Goal: Information Seeking & Learning: Check status

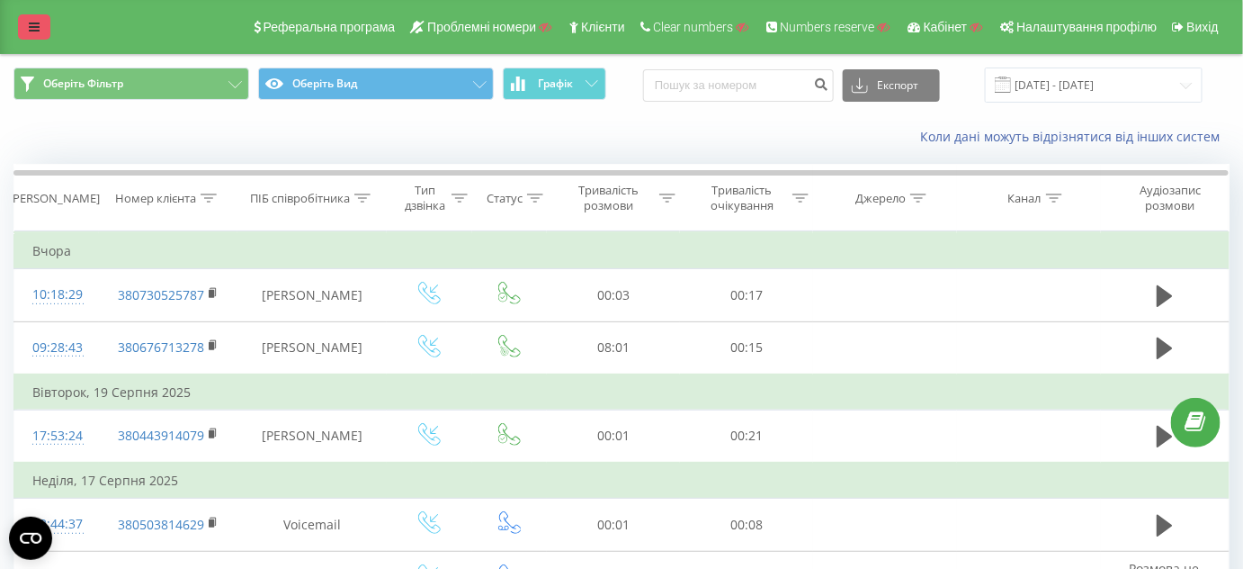
click at [31, 26] on icon at bounding box center [34, 27] width 11 height 13
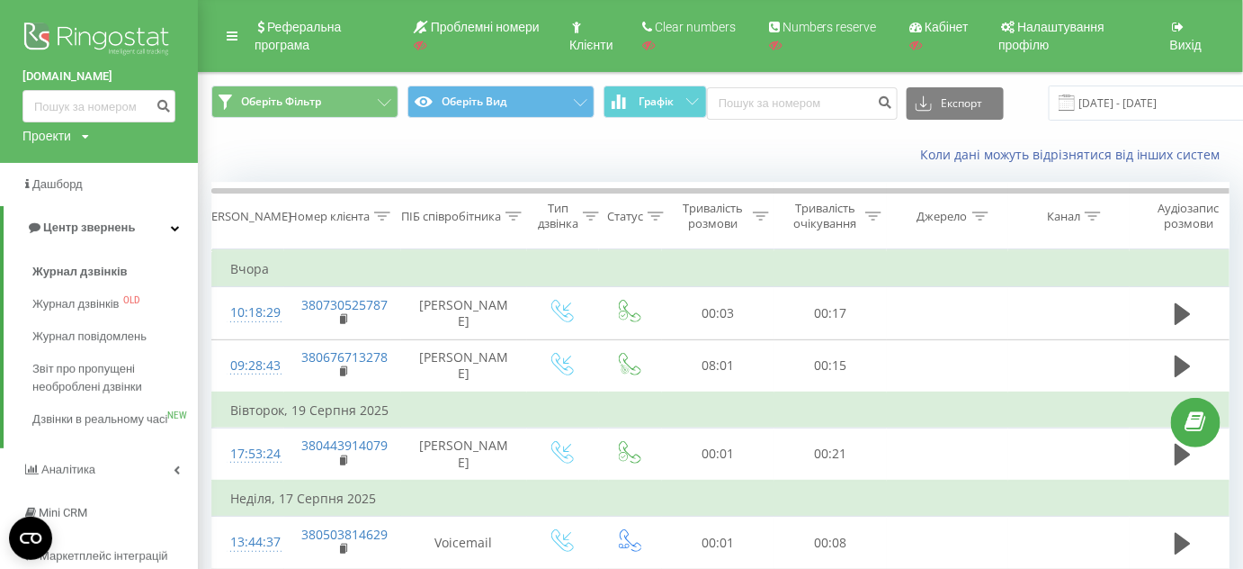
click at [86, 136] on icon at bounding box center [85, 136] width 7 height 11
click at [67, 165] on input "text" at bounding box center [73, 163] width 90 height 26
paste input "Project ID : 165531"
type input "Project ID : 165531"
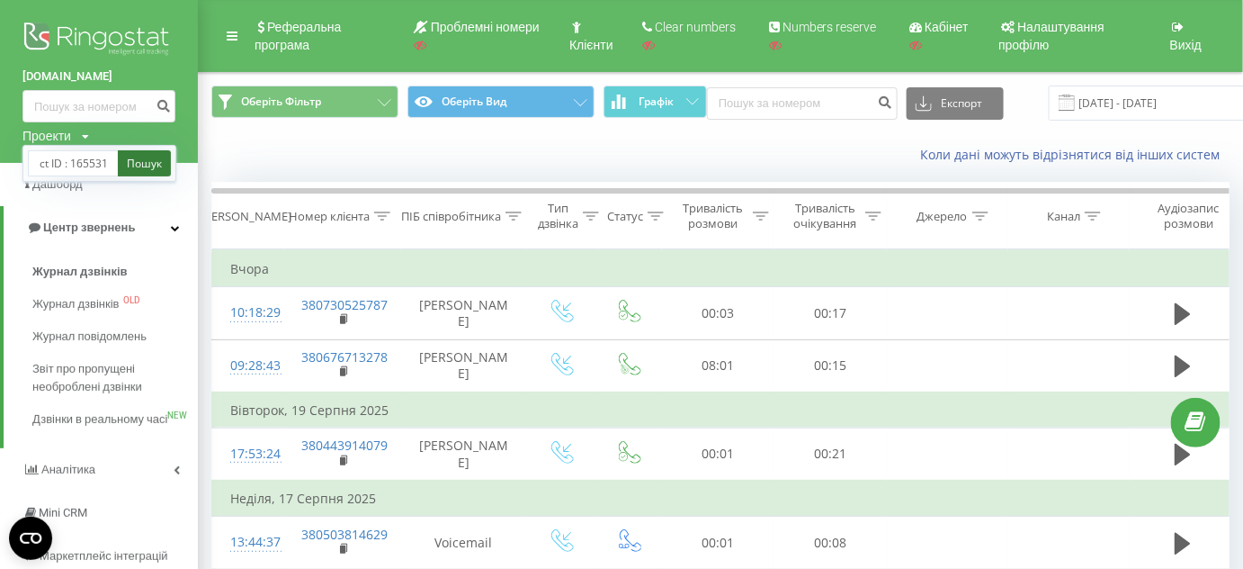
click at [138, 172] on link "Пошук" at bounding box center [144, 163] width 53 height 26
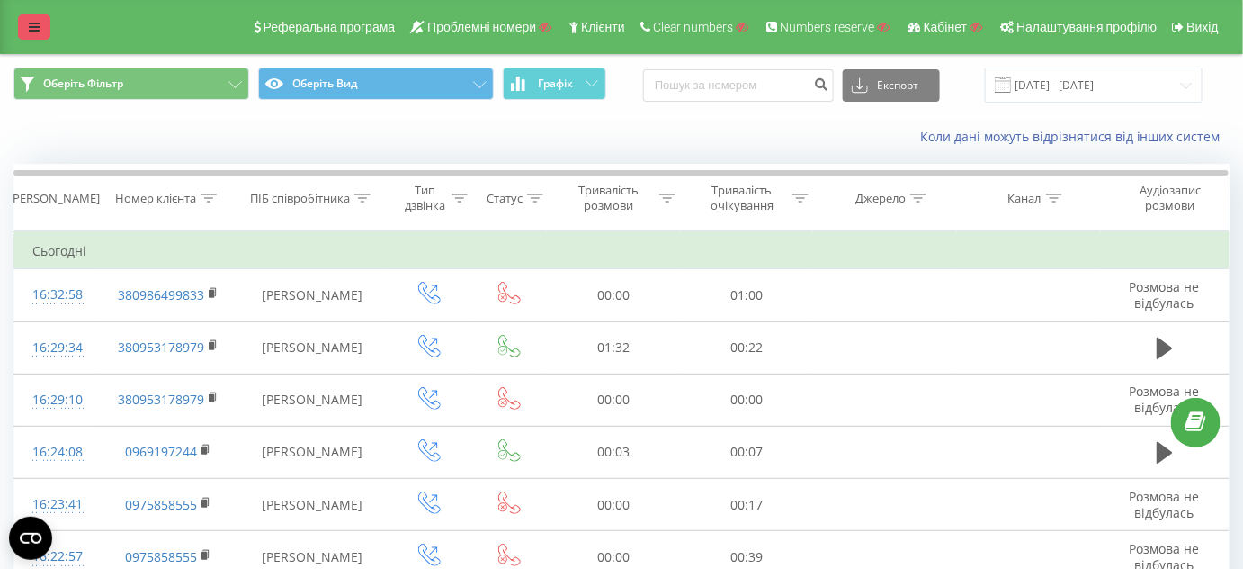
click at [40, 37] on link at bounding box center [34, 26] width 32 height 25
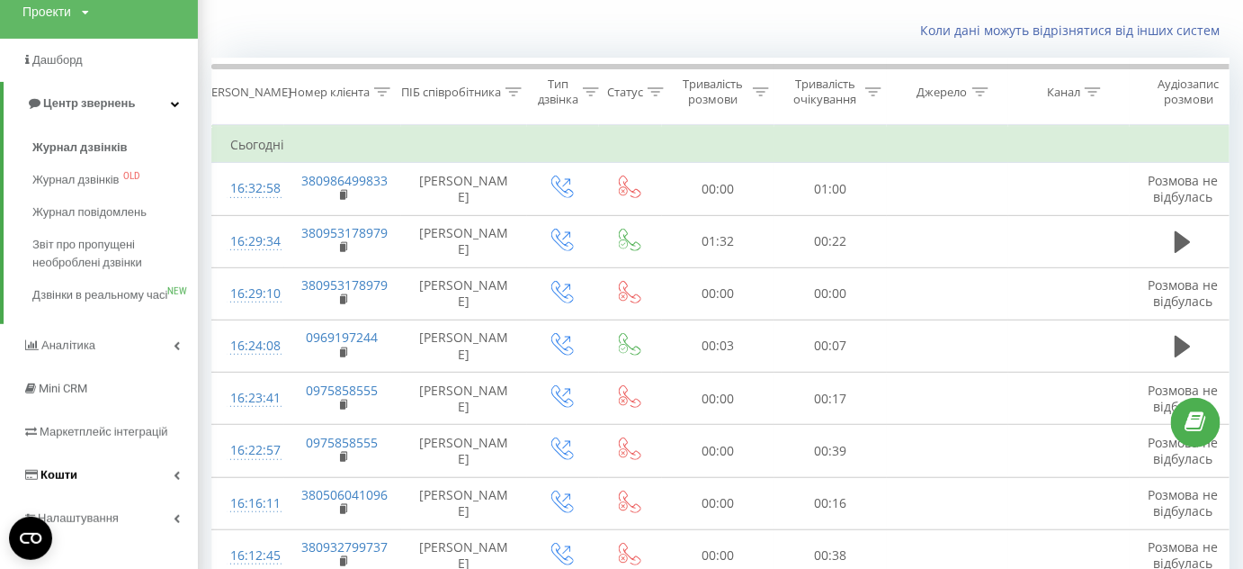
scroll to position [163, 0]
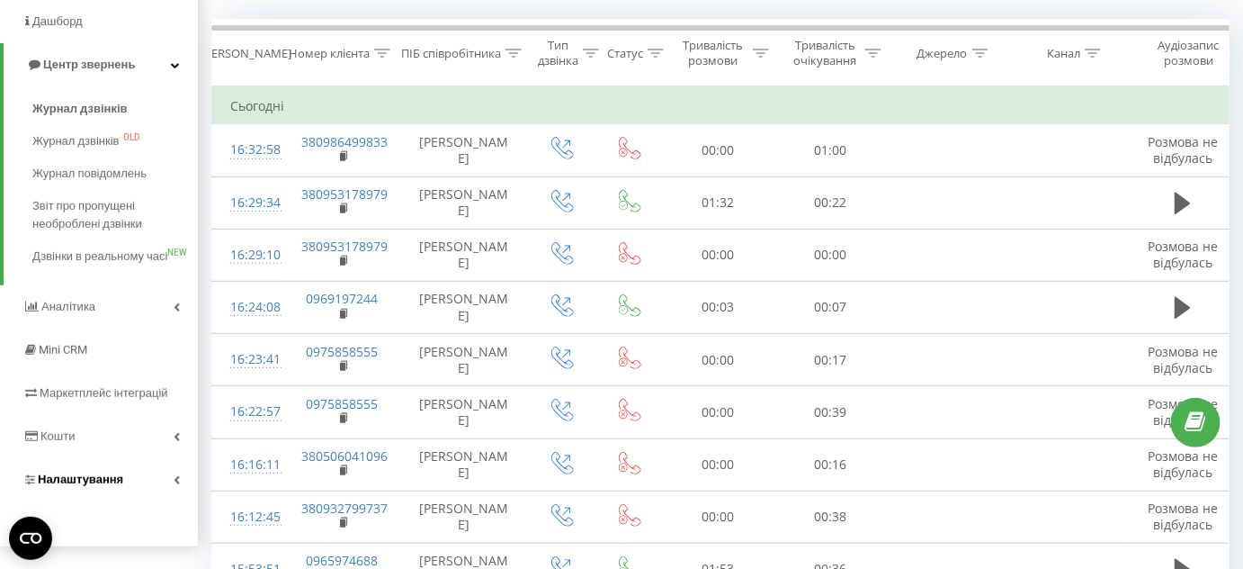
click at [120, 491] on link "Налаштування" at bounding box center [99, 479] width 198 height 43
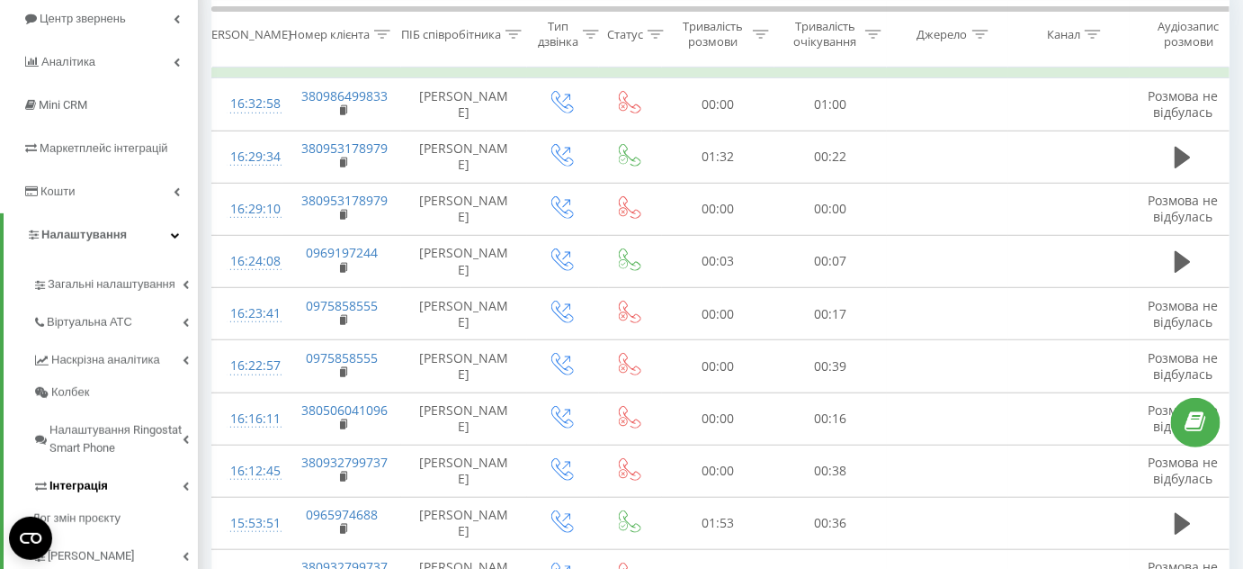
scroll to position [245, 0]
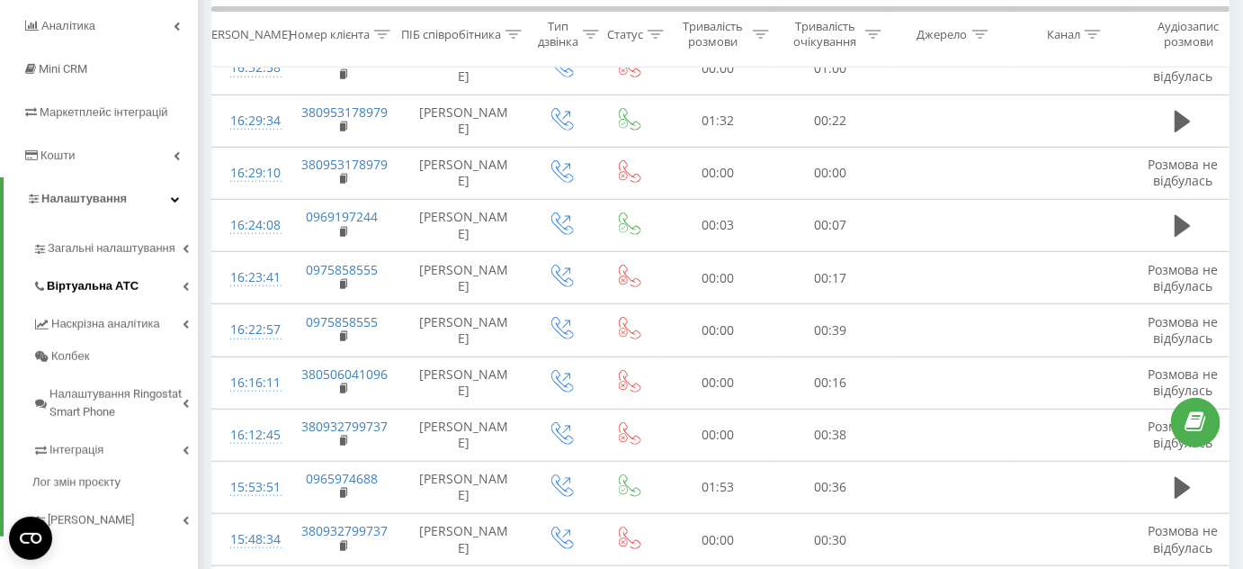
click at [112, 282] on span "Віртуальна АТС" at bounding box center [93, 286] width 92 height 18
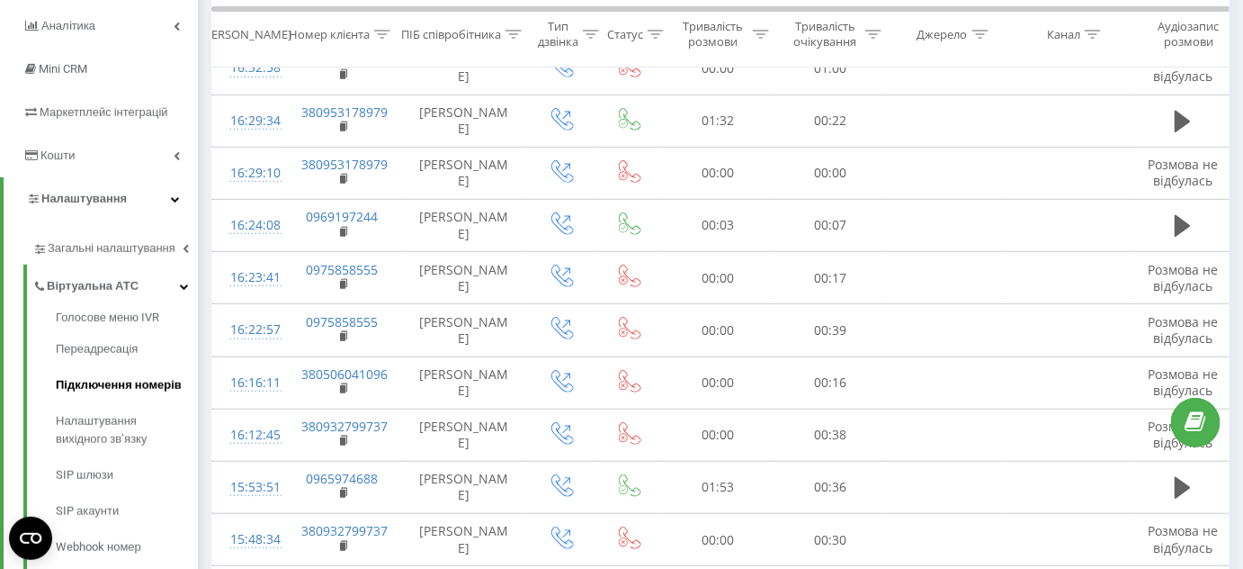
click at [112, 381] on span "Підключення номерів" at bounding box center [119, 385] width 126 height 18
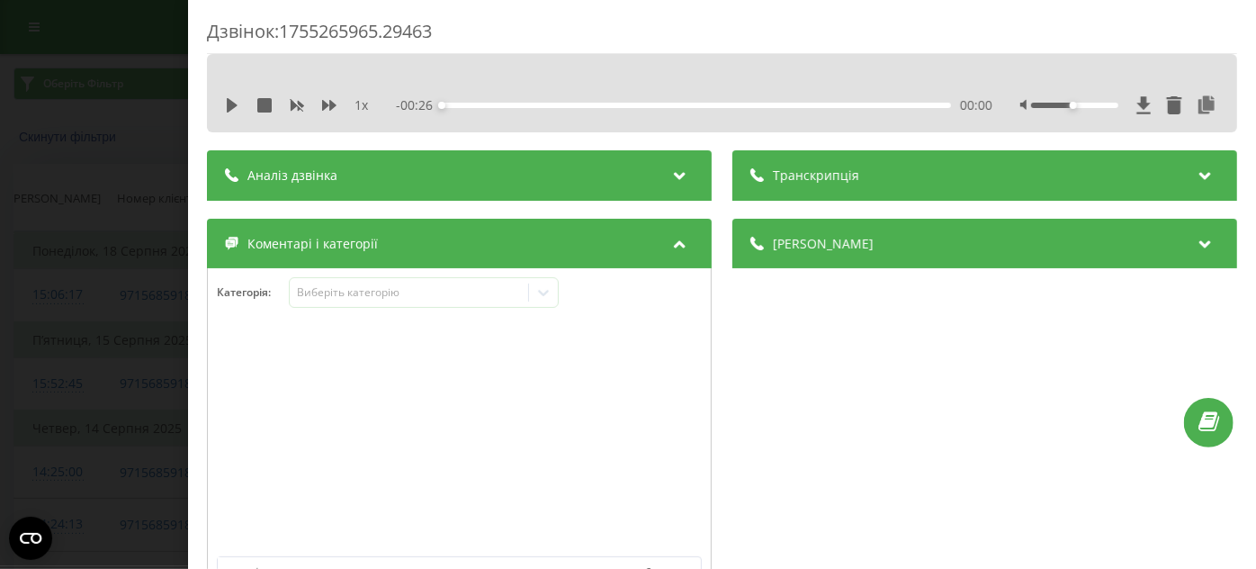
click at [840, 251] on span "[PERSON_NAME]" at bounding box center [823, 244] width 101 height 18
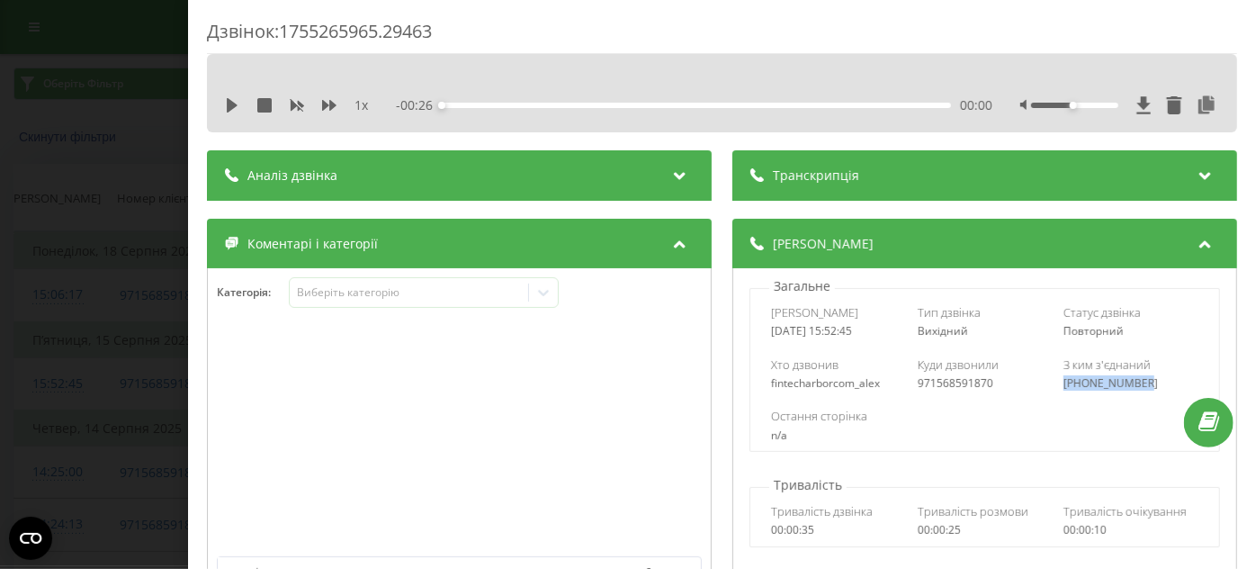
drag, startPoint x: 1114, startPoint y: 372, endPoint x: 1155, endPoint y: 384, distance: 43.0
click at [1154, 382] on div "Хто дзвонив fintecharborcom_alex Куди дзвонили 971568591870 З ким з'єднаний +97…" at bounding box center [984, 373] width 469 height 52
copy div "+971568591870"
click at [22, 210] on div "Дзвінок : 1755265965.29463 1 x - 00:26 00:00 00:00 Транскрипція Для AI-аналізу …" at bounding box center [628, 284] width 1256 height 569
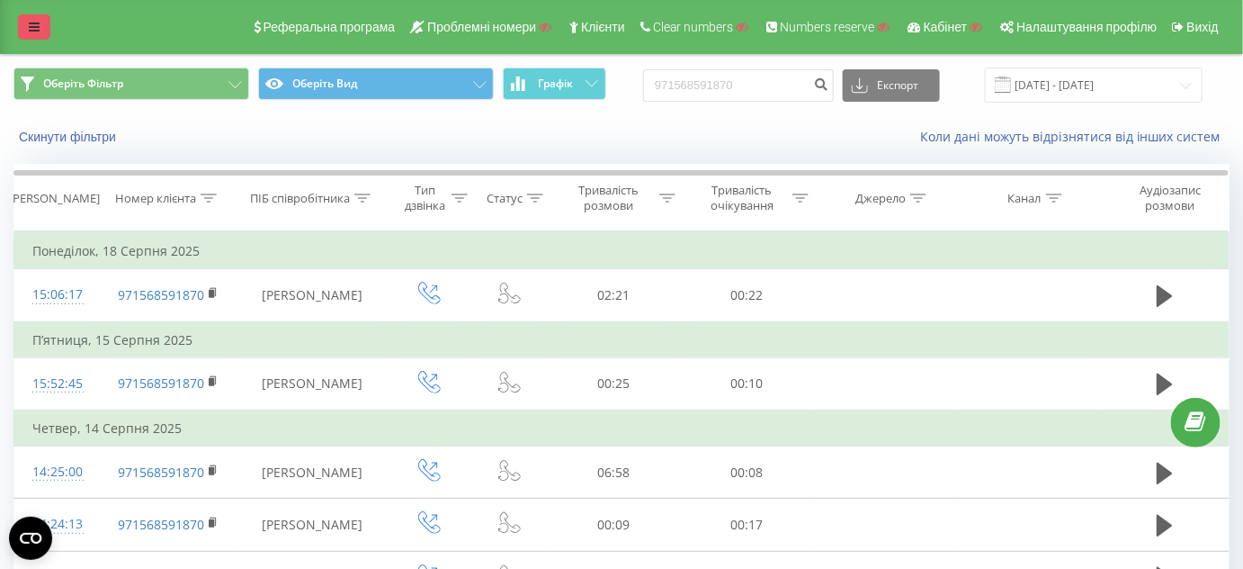
click at [31, 31] on icon at bounding box center [34, 27] width 11 height 13
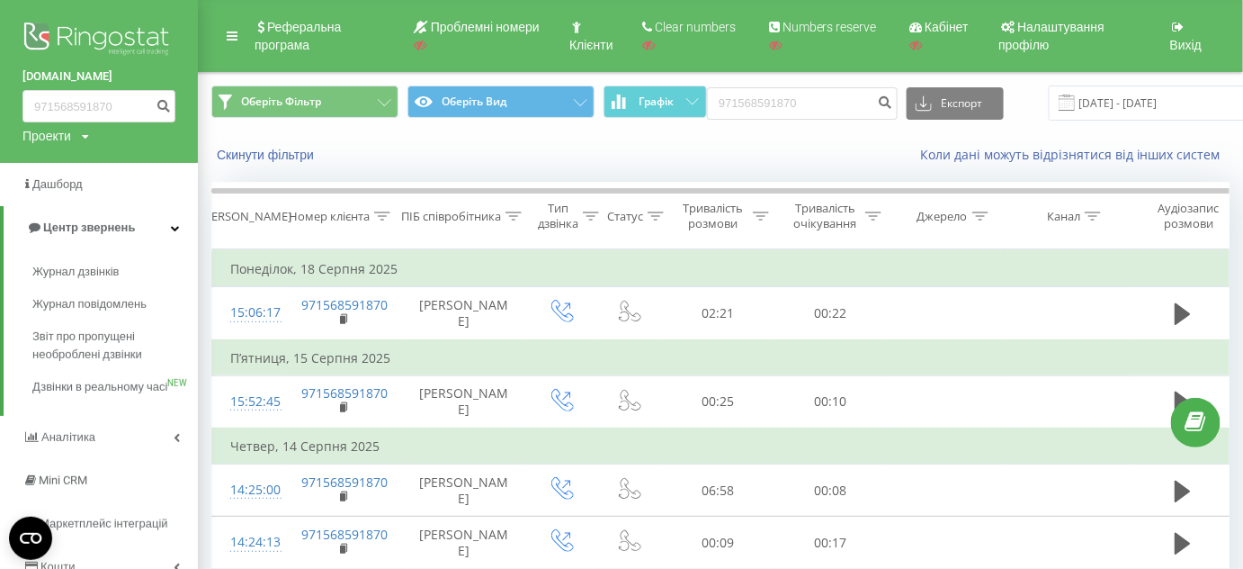
click at [75, 32] on img at bounding box center [98, 40] width 153 height 45
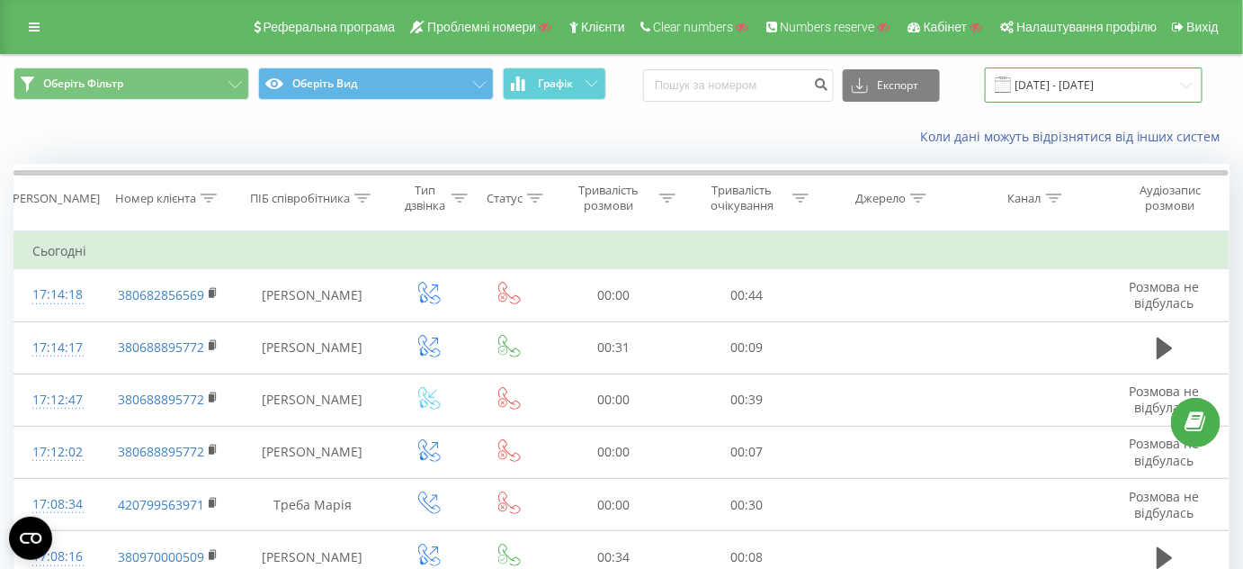
click at [1094, 85] on input "[DATE] - [DATE]" at bounding box center [1094, 84] width 218 height 35
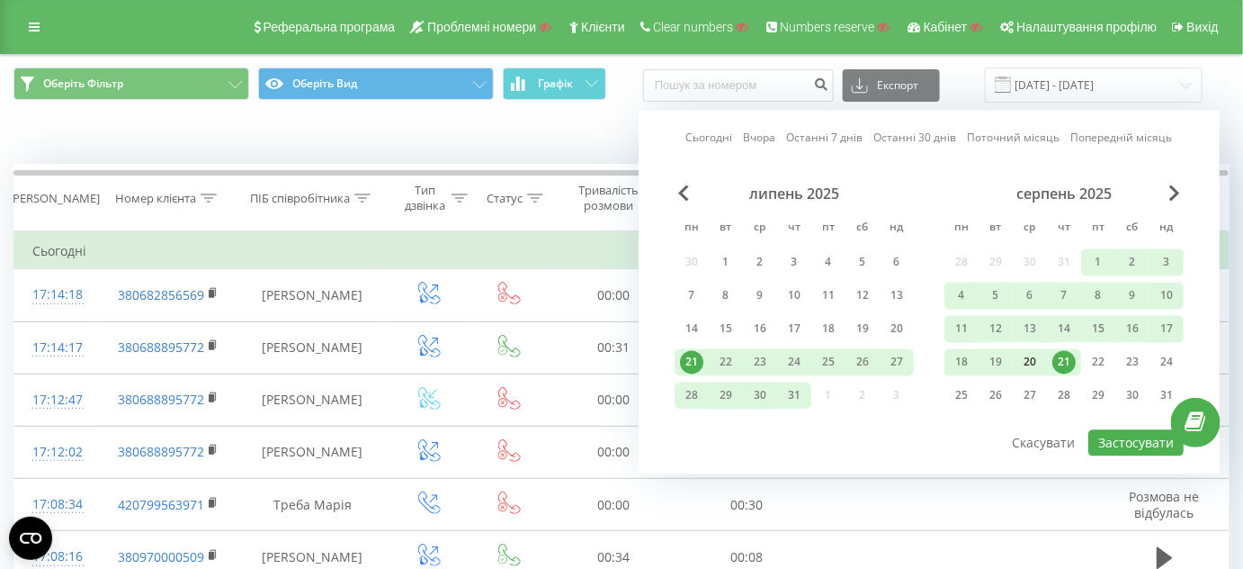
click at [1035, 359] on div "20" at bounding box center [1029, 362] width 23 height 23
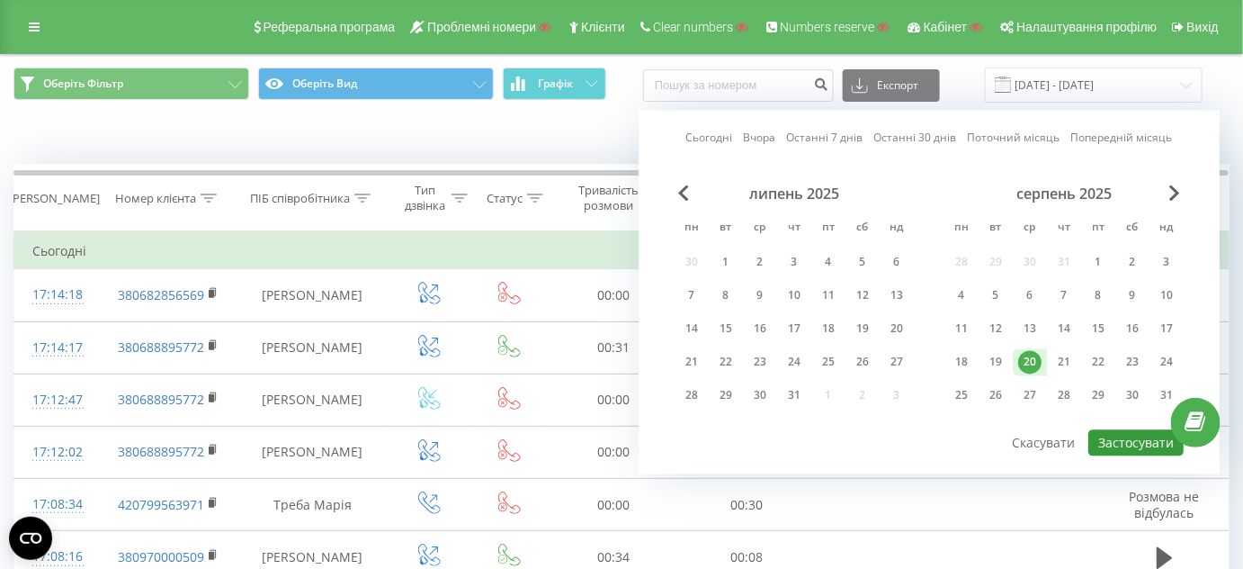
click at [1125, 434] on button "Застосувати" at bounding box center [1135, 443] width 95 height 26
type input "20.08.2025 - 20.08.2025"
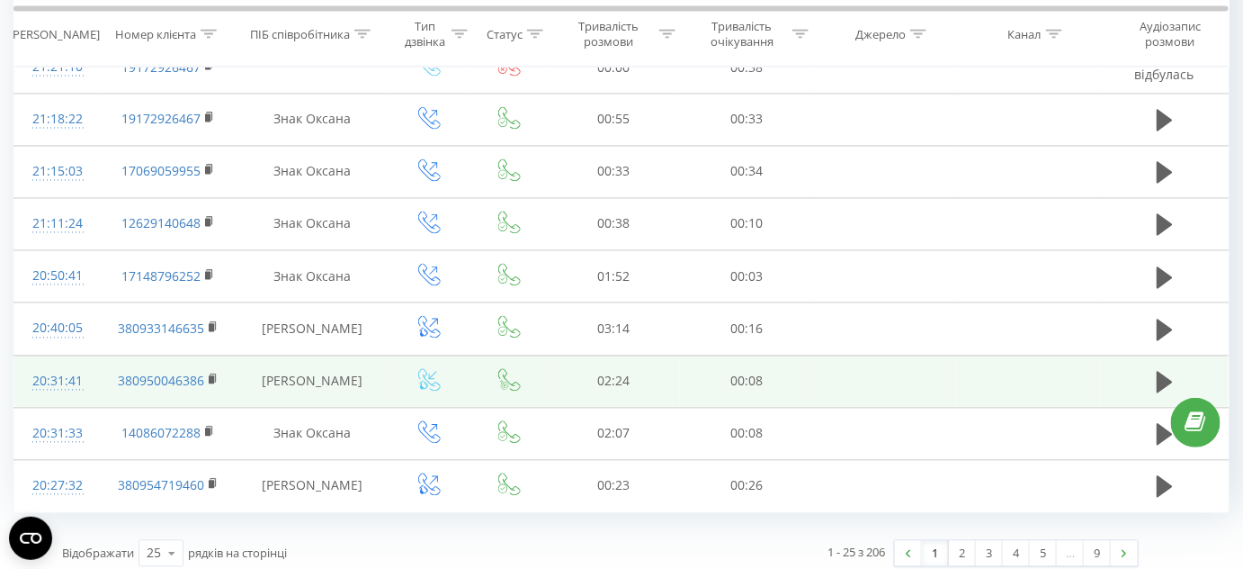
scroll to position [1069, 0]
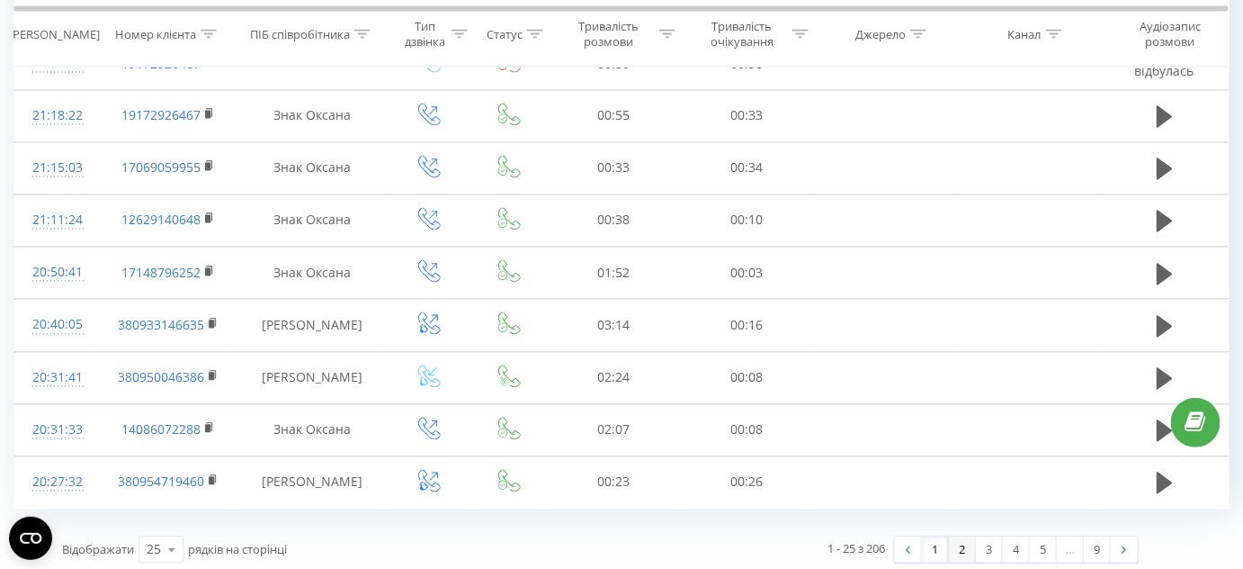
click at [965, 543] on link "2" at bounding box center [962, 549] width 27 height 25
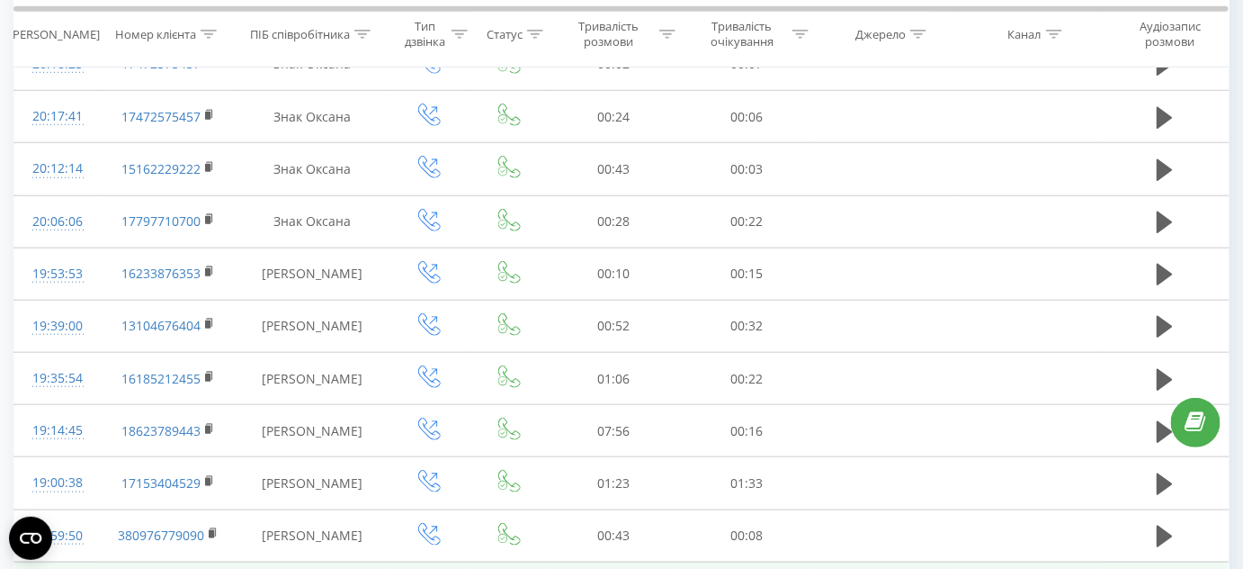
scroll to position [363, 0]
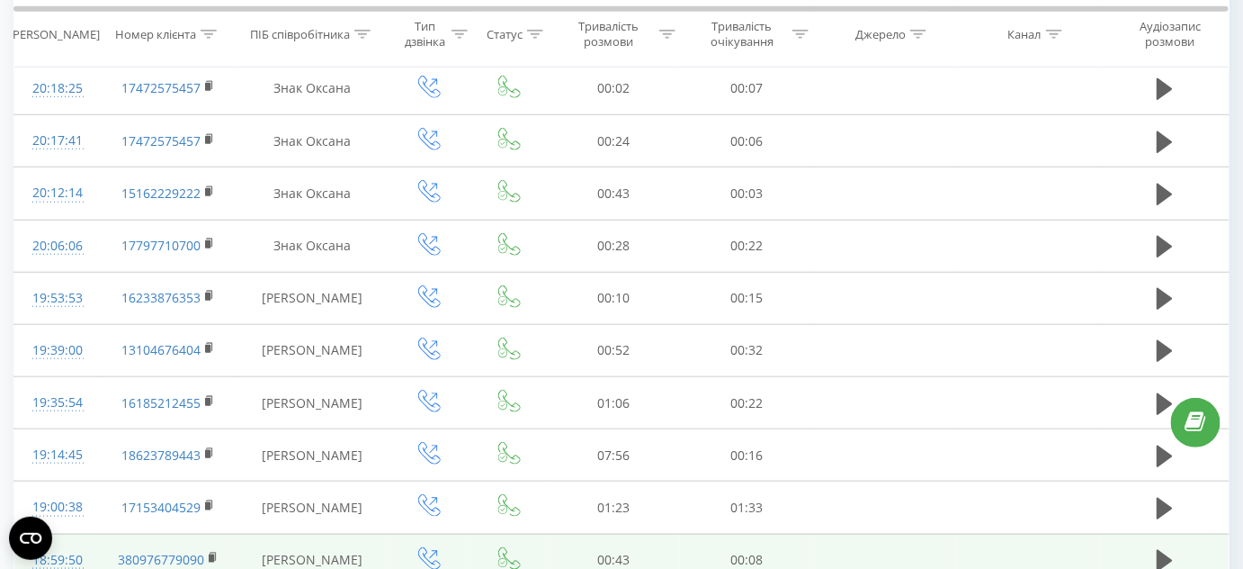
click at [908, 564] on td at bounding box center [885, 559] width 144 height 52
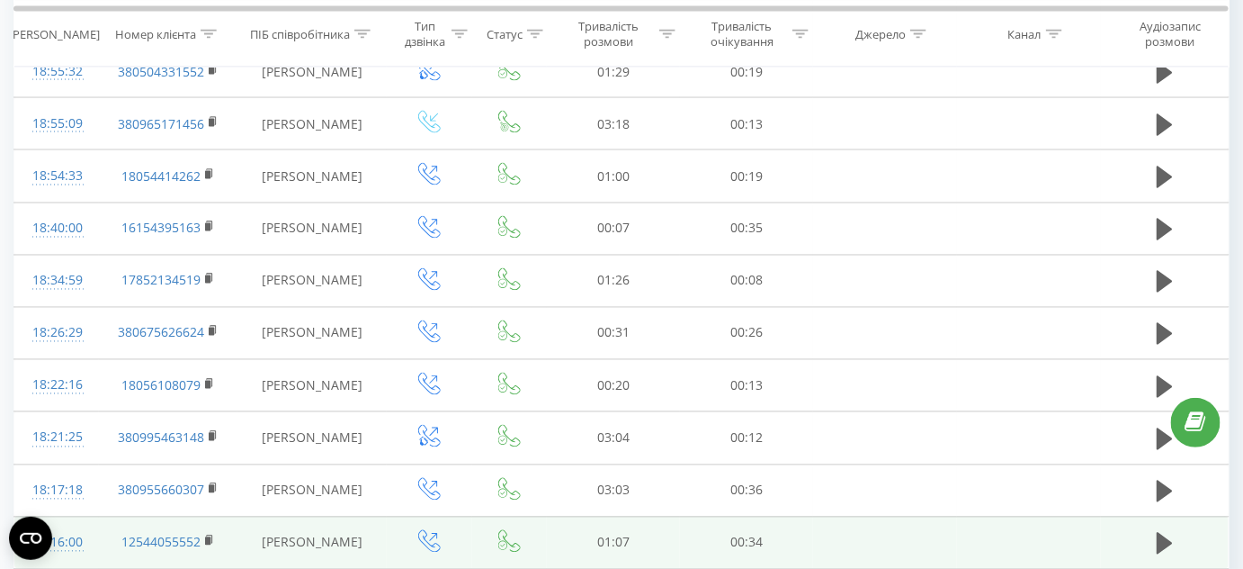
scroll to position [1069, 0]
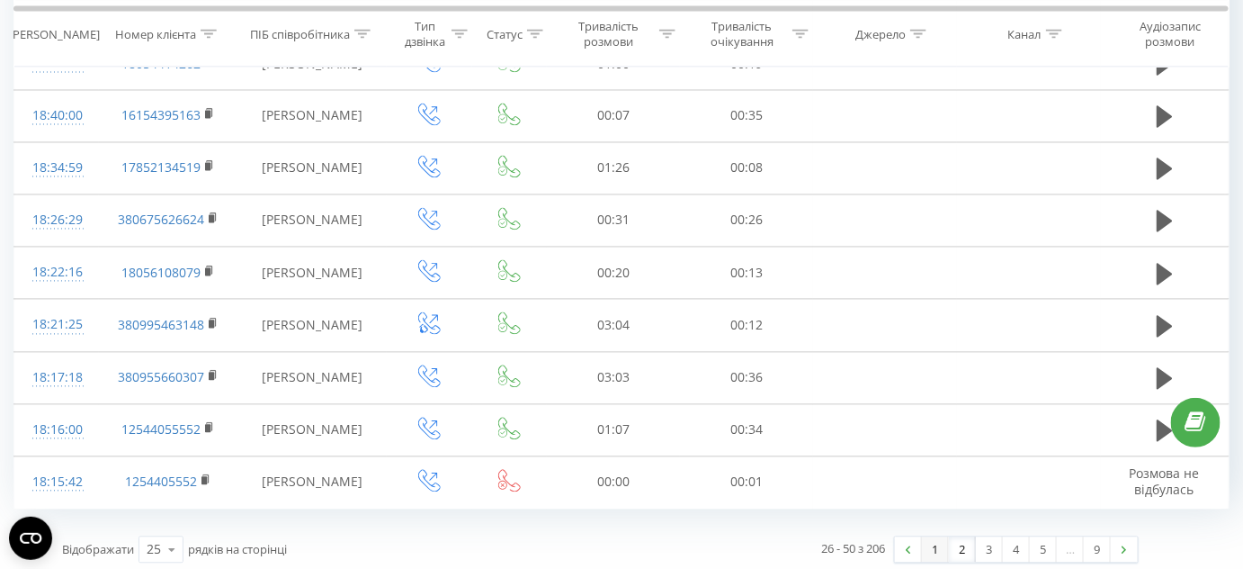
click at [936, 538] on link "1" at bounding box center [935, 549] width 27 height 25
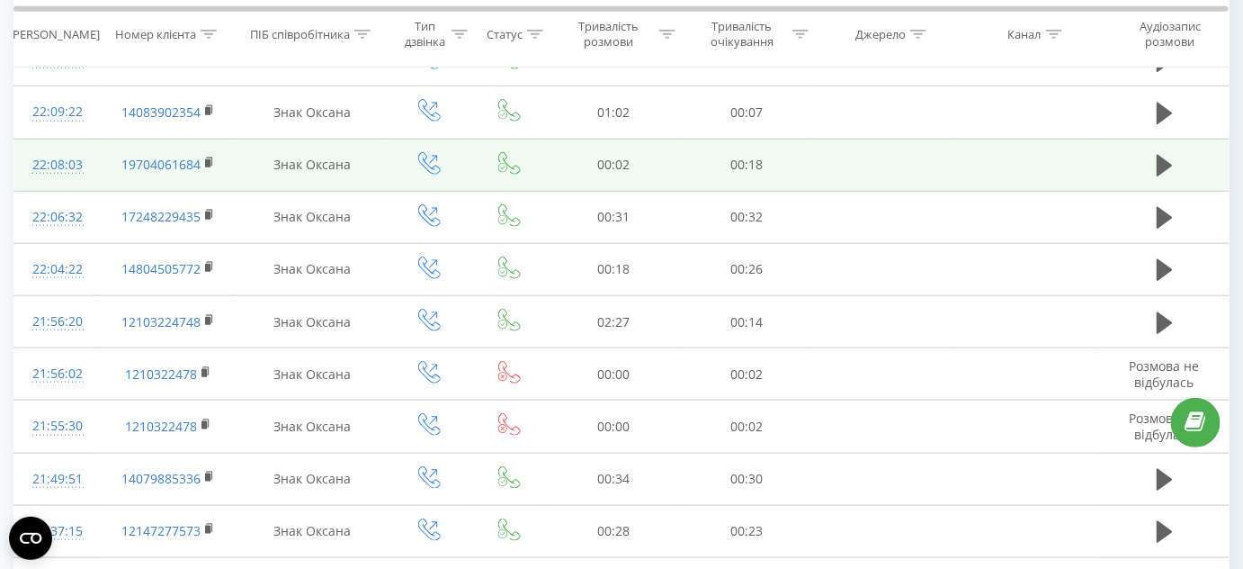
scroll to position [251, 0]
